Goal: Find specific page/section: Find specific page/section

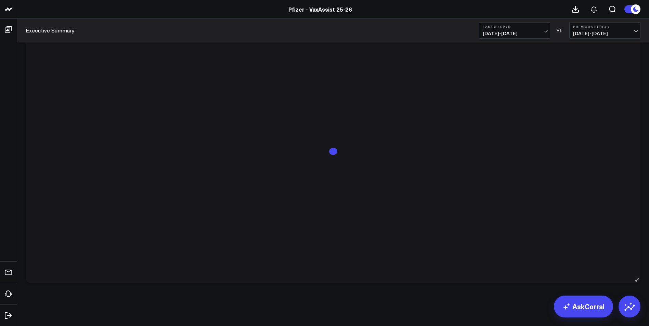
scroll to position [2298, 0]
click at [499, 204] on div at bounding box center [333, 156] width 604 height 238
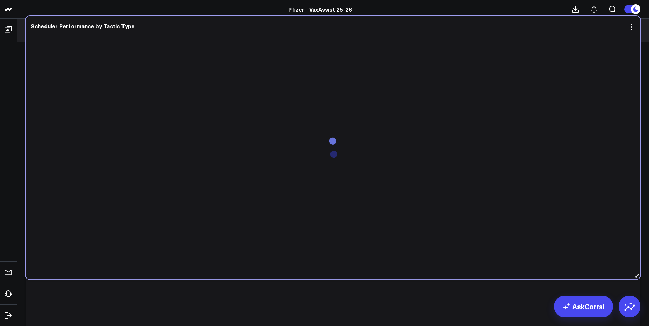
scroll to position [2059, 0]
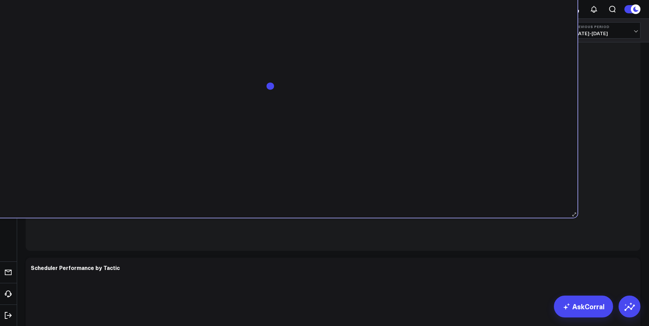
click at [436, 140] on div at bounding box center [270, 92] width 604 height 238
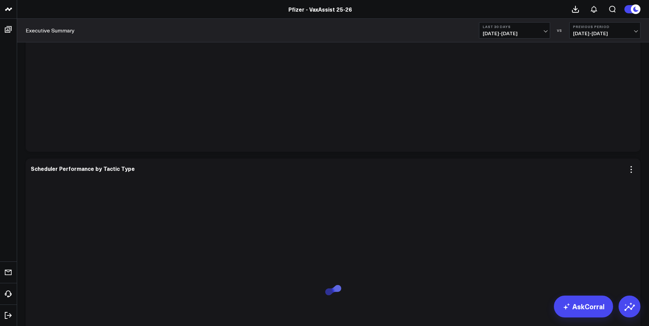
scroll to position [1682, 0]
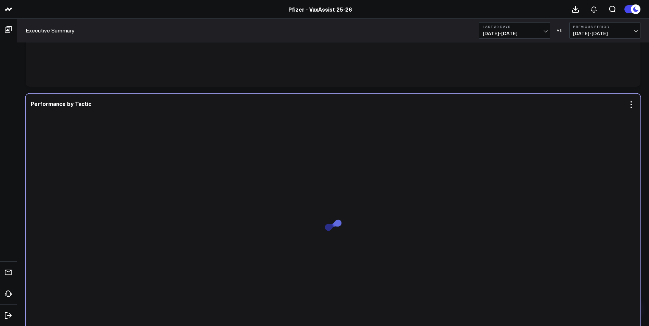
click at [345, 178] on div at bounding box center [333, 231] width 604 height 238
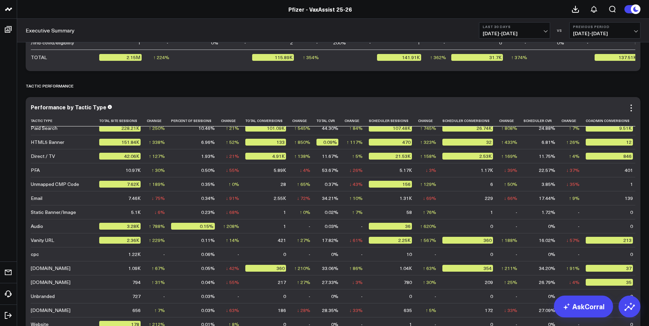
scroll to position [68, 0]
